Goal: Find specific page/section: Find specific page/section

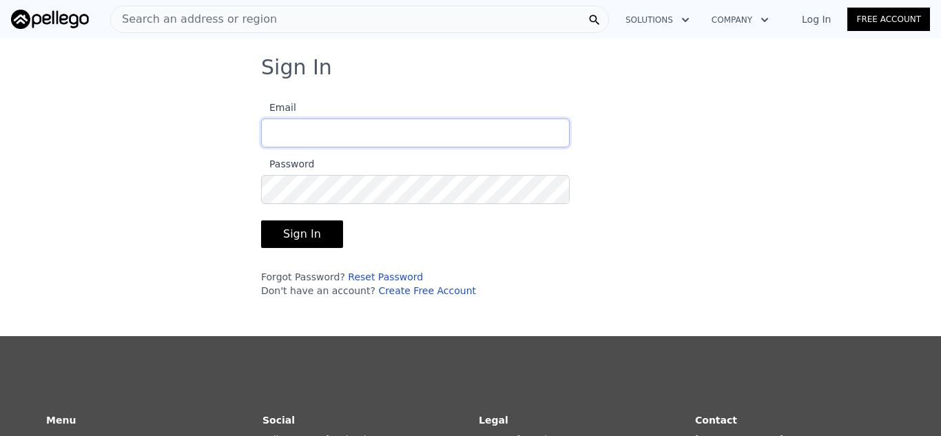
type input "[EMAIL_ADDRESS][DOMAIN_NAME]"
click at [303, 240] on button "Sign In" at bounding box center [302, 234] width 82 height 28
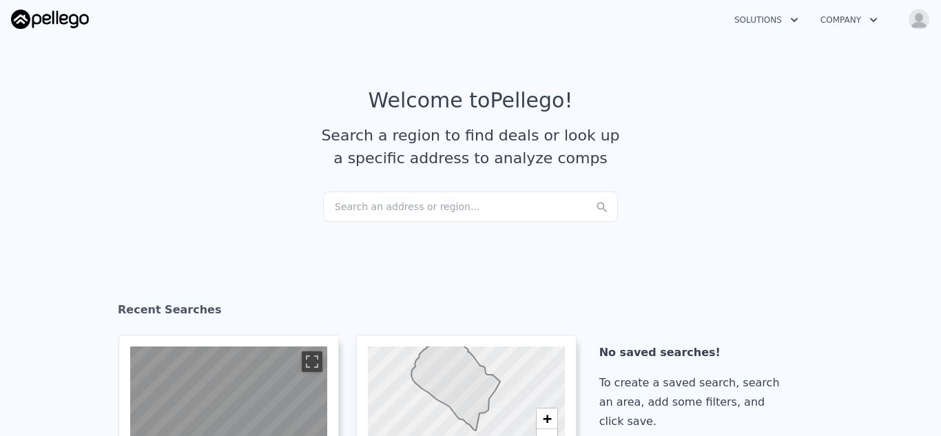
click at [352, 212] on div "Search an address or region..." at bounding box center [470, 206] width 295 height 30
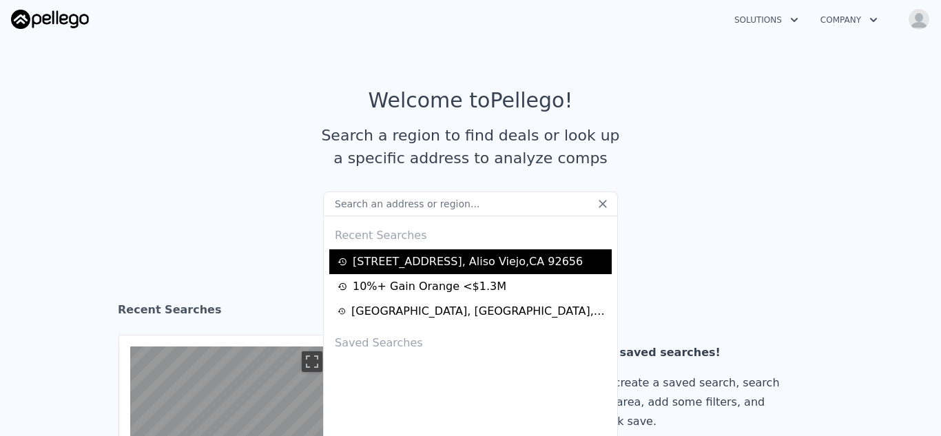
type input "[STREET_ADDRESS]"
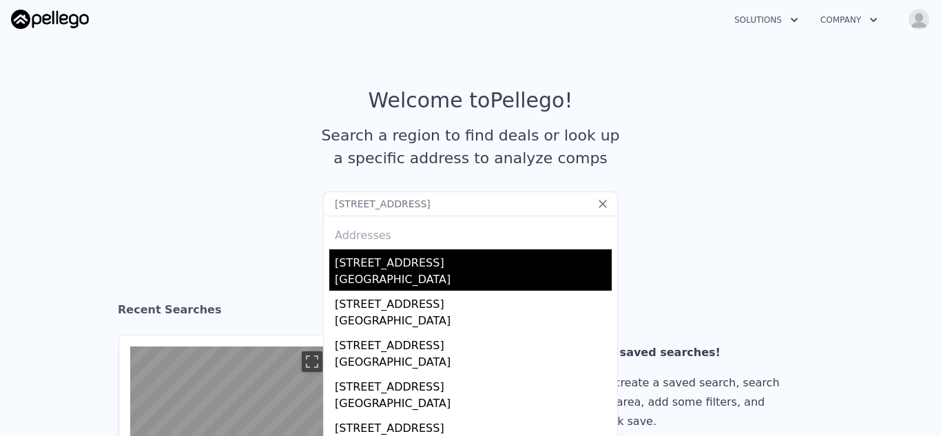
click at [410, 264] on div "[STREET_ADDRESS]" at bounding box center [473, 260] width 277 height 22
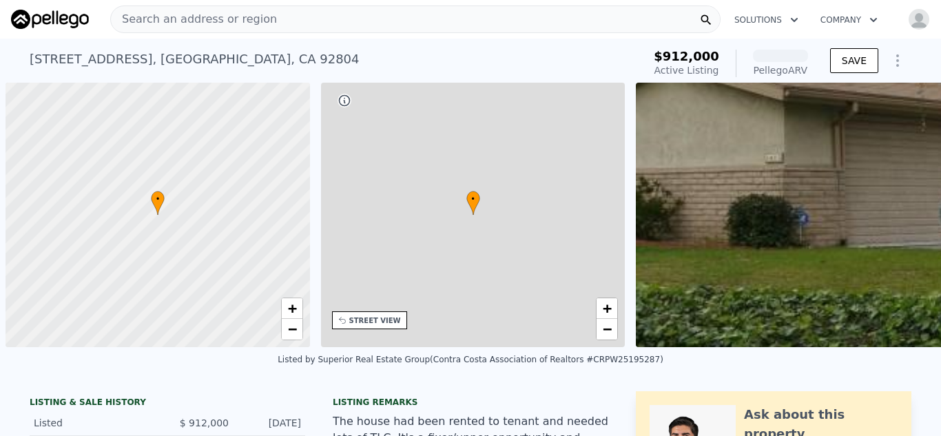
scroll to position [0, 6]
